Goal: Task Accomplishment & Management: Manage account settings

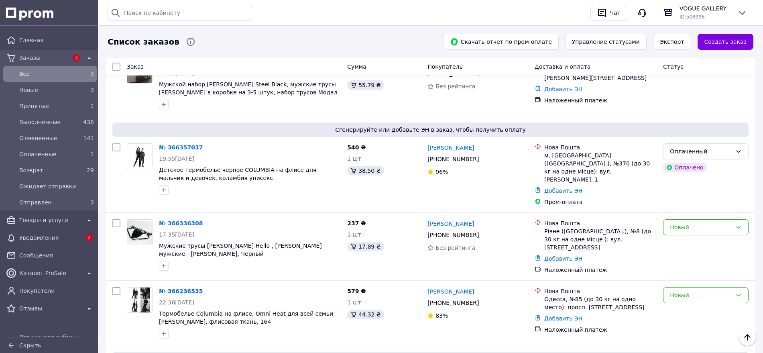
scroll to position [100, 0]
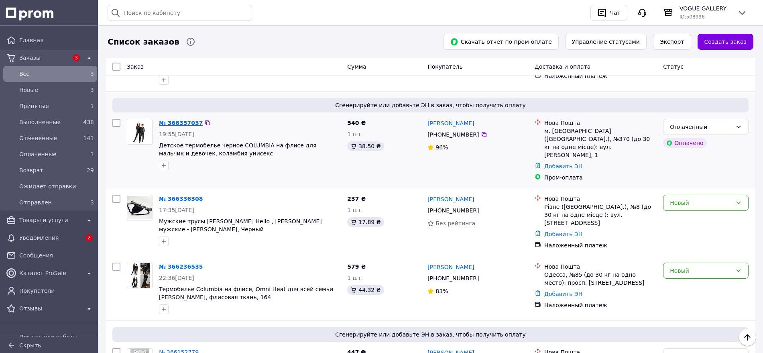
click at [182, 121] on link "№ 366357037" at bounding box center [181, 123] width 44 height 6
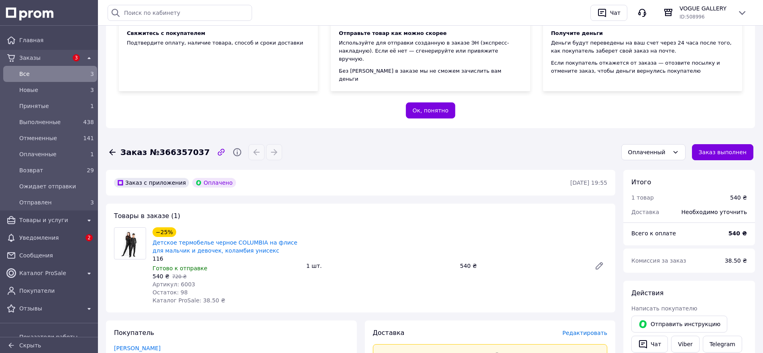
scroll to position [201, 0]
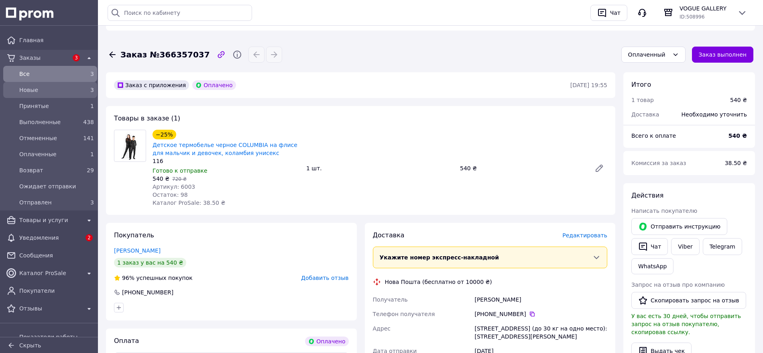
click at [46, 86] on span "Новые" at bounding box center [48, 90] width 59 height 8
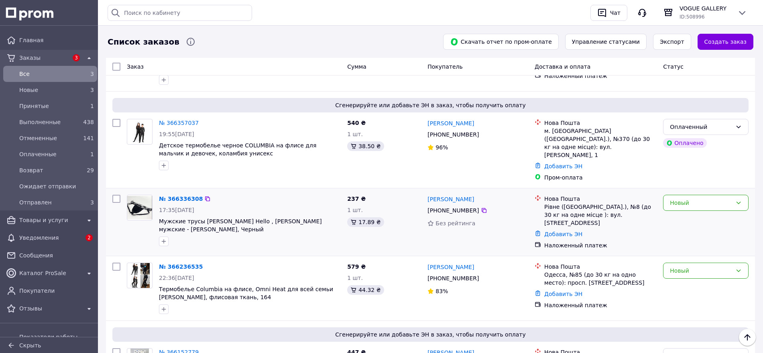
scroll to position [150, 0]
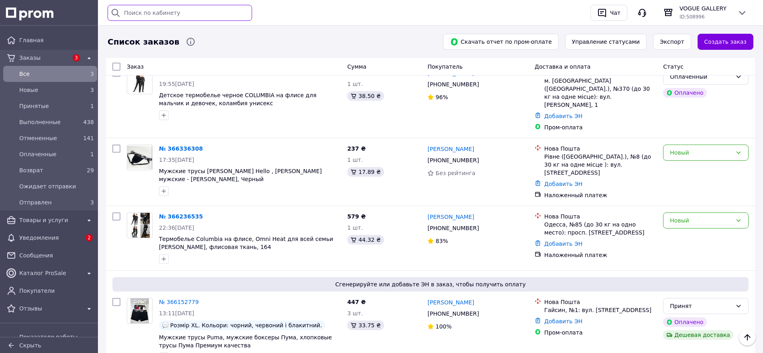
click at [162, 10] on input "text" at bounding box center [180, 13] width 144 height 16
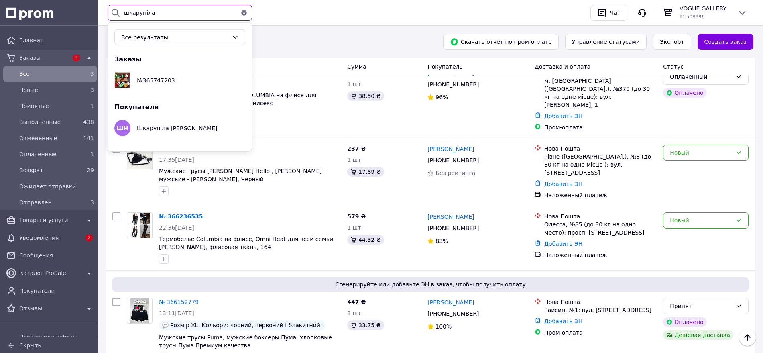
click at [183, 16] on input "шкарупіла" at bounding box center [180, 13] width 144 height 16
type input "шкарупіла"
click at [393, 39] on div "Список заказов" at bounding box center [270, 42] width 329 height 16
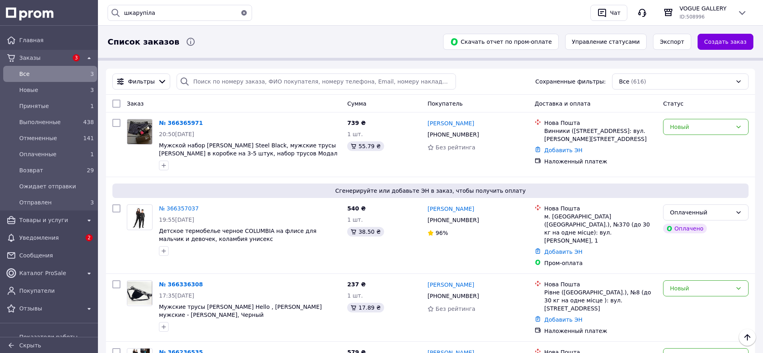
scroll to position [0, 0]
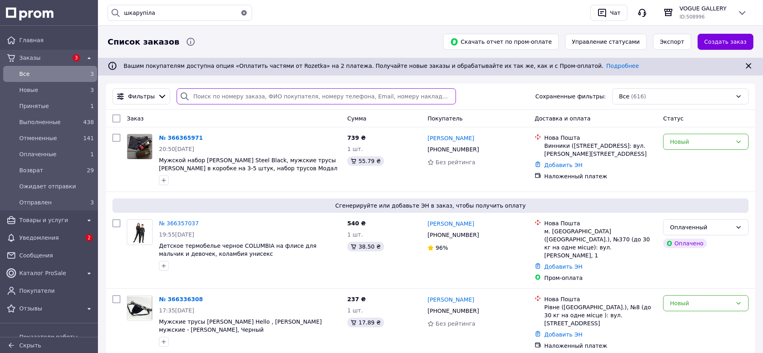
click at [223, 96] on input "search" at bounding box center [316, 96] width 279 height 16
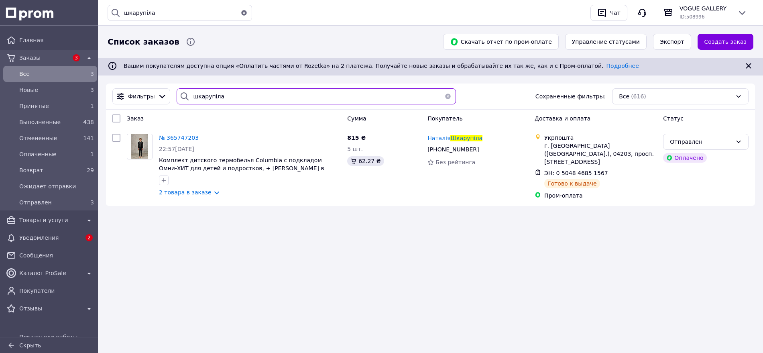
type input "шкарупіла"
click at [35, 91] on span "Новые" at bounding box center [48, 90] width 59 height 8
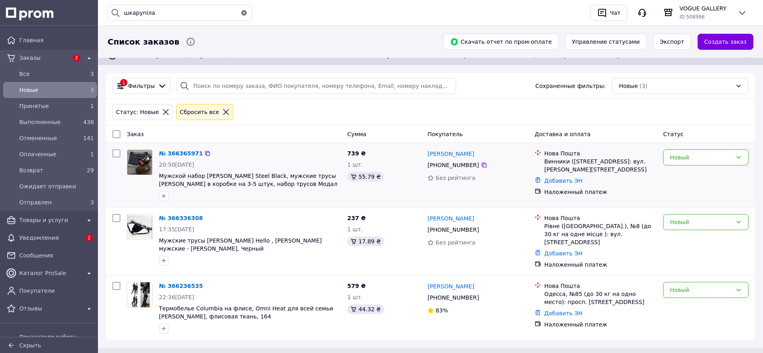
scroll to position [16, 0]
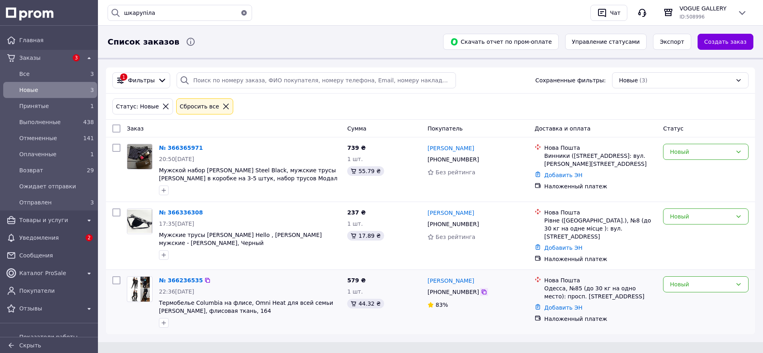
click at [481, 289] on icon at bounding box center [483, 291] width 5 height 5
click at [481, 288] on icon at bounding box center [484, 291] width 6 height 6
click at [558, 304] on link "Добавить ЭН" at bounding box center [563, 307] width 38 height 6
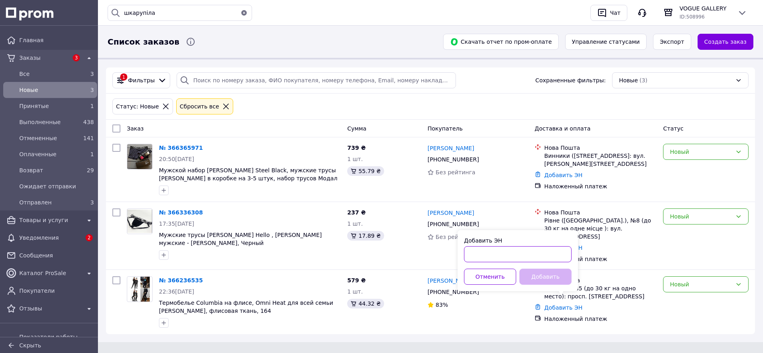
click at [516, 252] on input "Добавить ЭН" at bounding box center [518, 254] width 108 height 16
paste input "20451269290064"
type input "20451269290064"
click at [542, 278] on button "Добавить" at bounding box center [545, 276] width 52 height 16
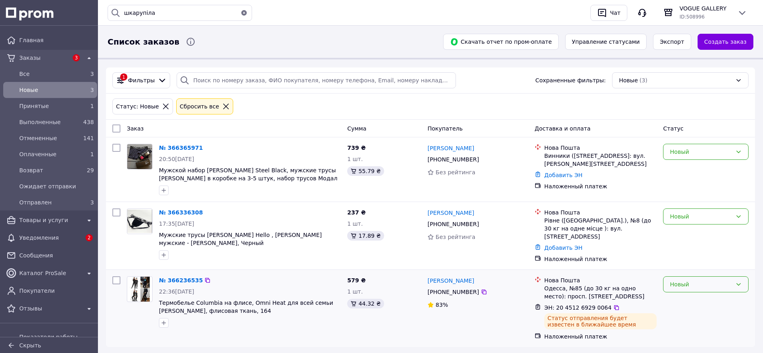
click at [679, 280] on div "Новый" at bounding box center [701, 284] width 62 height 9
click at [702, 243] on li "Ожидает отправки" at bounding box center [705, 244] width 85 height 14
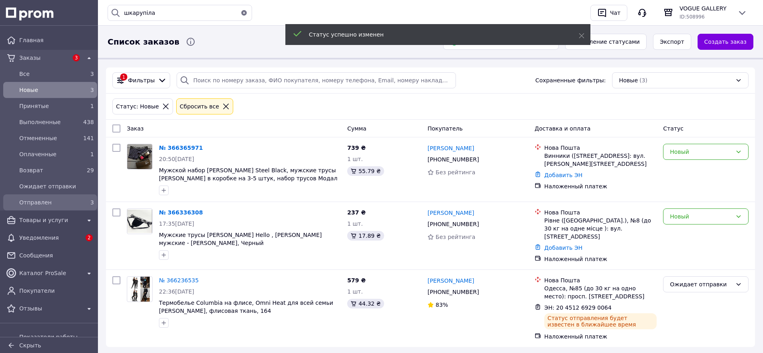
click at [34, 203] on span "Отправлен" at bounding box center [48, 202] width 59 height 8
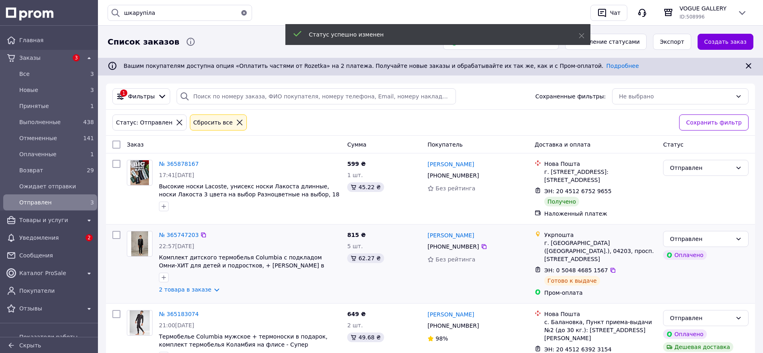
scroll to position [48, 0]
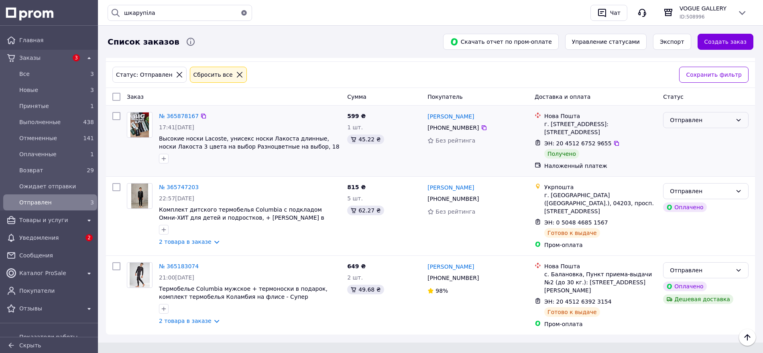
click at [683, 121] on div "Отправлен" at bounding box center [701, 120] width 62 height 9
click at [696, 155] on li "Выполнен" at bounding box center [705, 152] width 85 height 14
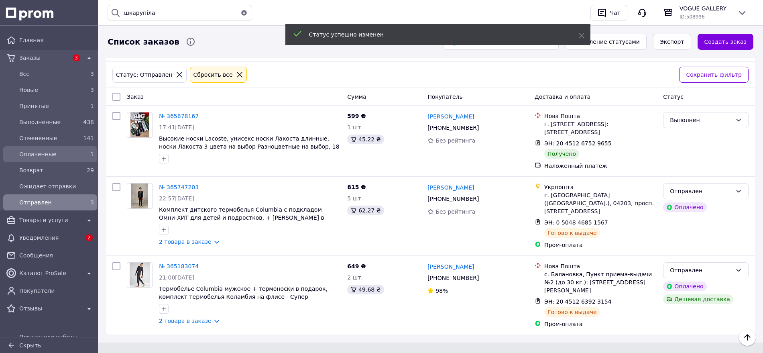
click at [54, 156] on span "Оплаченные" at bounding box center [48, 154] width 59 height 8
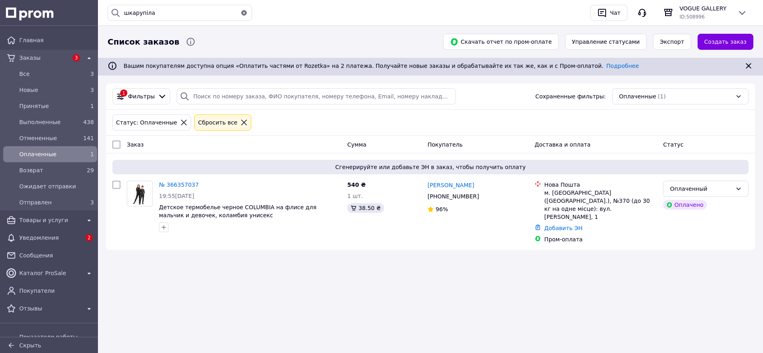
drag, startPoint x: 481, startPoint y: 196, endPoint x: 451, endPoint y: 240, distance: 53.0
click at [481, 196] on icon at bounding box center [484, 196] width 6 height 6
click at [44, 91] on span "Новые" at bounding box center [48, 90] width 59 height 8
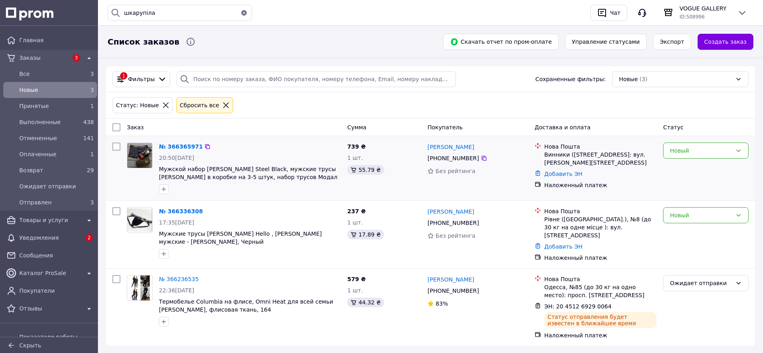
scroll to position [26, 0]
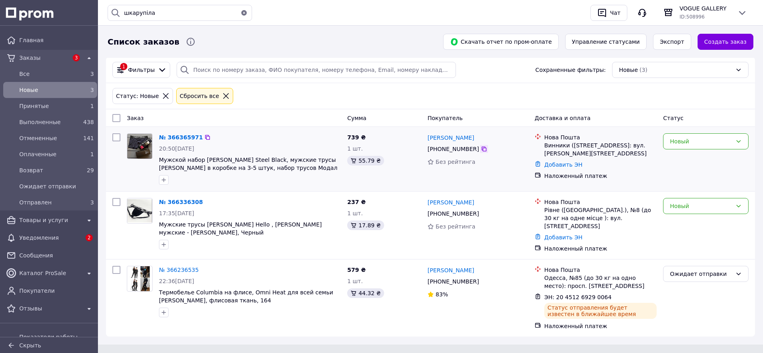
click at [481, 149] on icon at bounding box center [484, 149] width 6 height 6
click at [170, 135] on link "№ 366365971" at bounding box center [181, 137] width 44 height 6
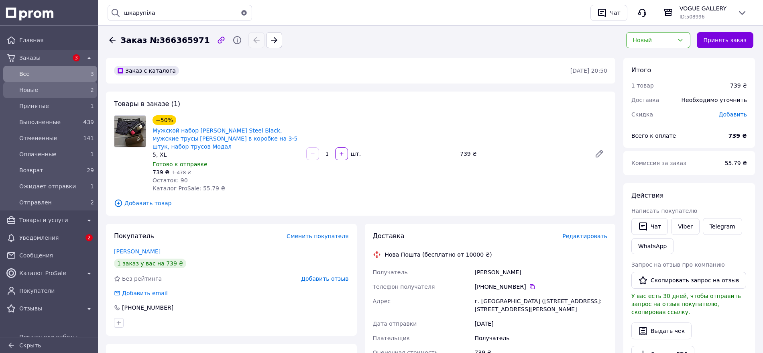
click at [51, 88] on span "Новые" at bounding box center [48, 90] width 59 height 8
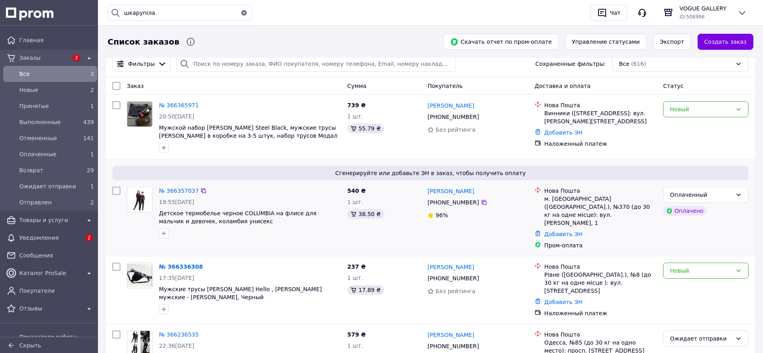
scroll to position [50, 0]
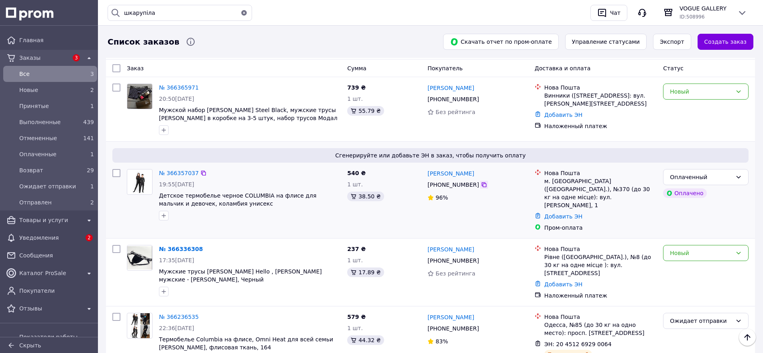
click at [481, 182] on icon at bounding box center [484, 184] width 6 height 6
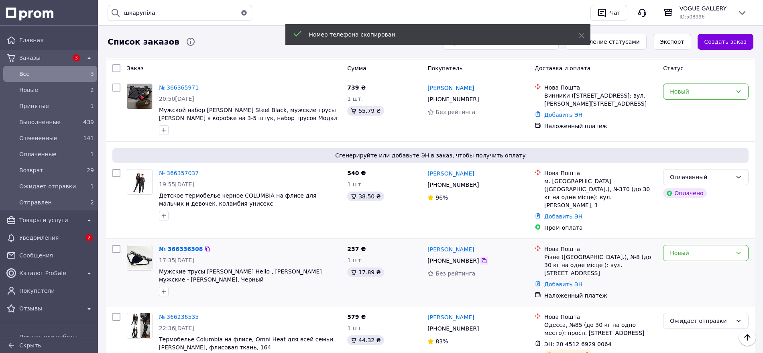
click at [481, 257] on icon at bounding box center [484, 260] width 6 height 6
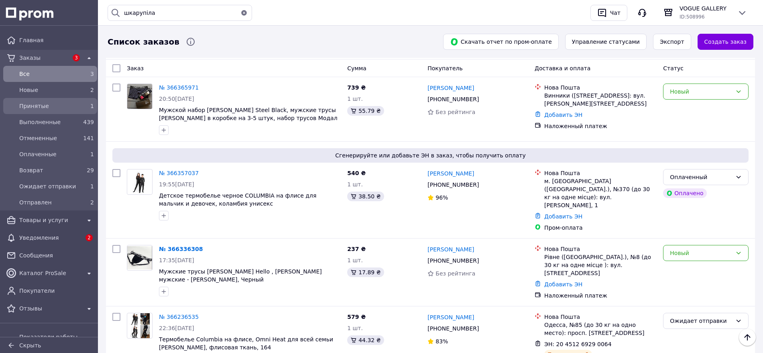
click at [43, 105] on span "Принятые" at bounding box center [48, 106] width 59 height 8
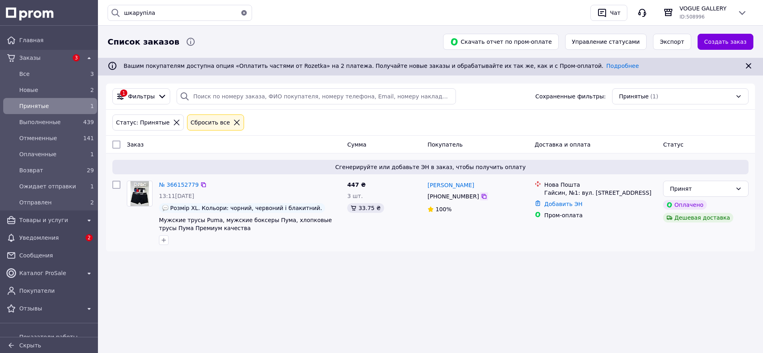
click at [481, 197] on icon at bounding box center [484, 196] width 6 height 6
click at [52, 89] on span "Новые" at bounding box center [48, 90] width 59 height 8
